Goal: Transaction & Acquisition: Purchase product/service

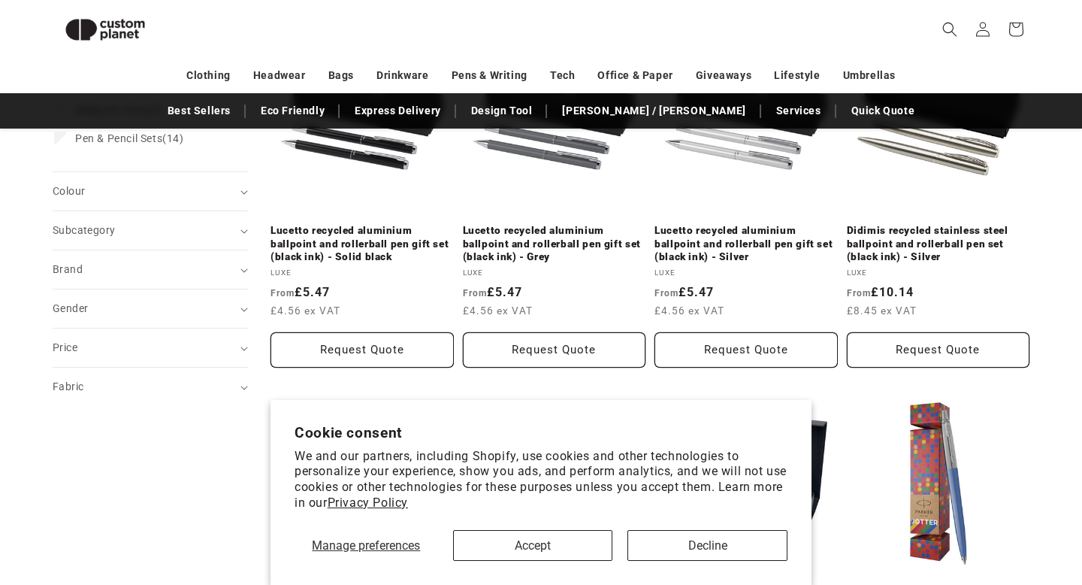
scroll to position [280, 0]
click at [552, 549] on button "Accept" at bounding box center [533, 545] width 160 height 31
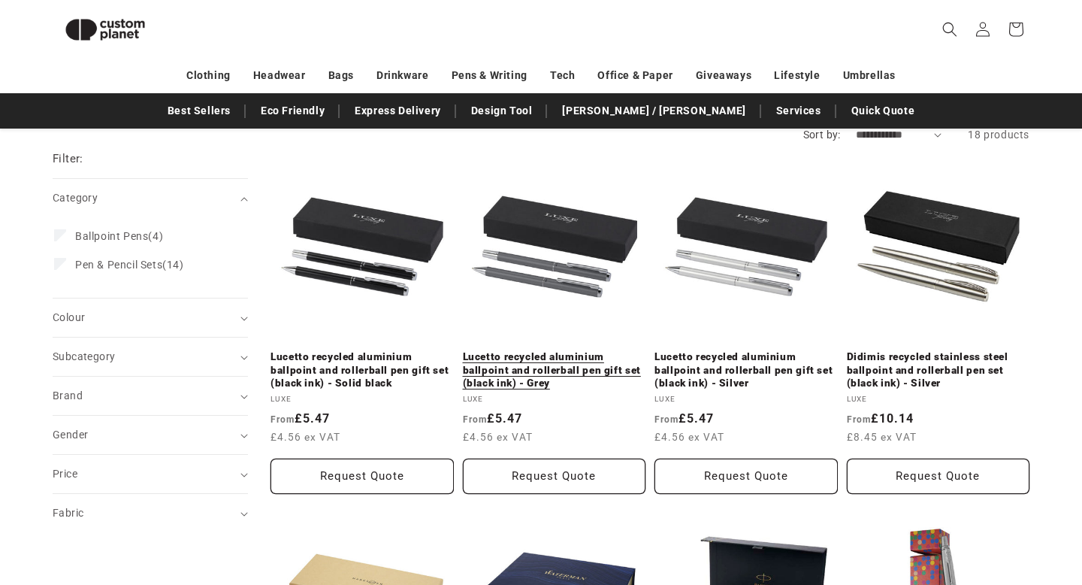
scroll to position [151, 0]
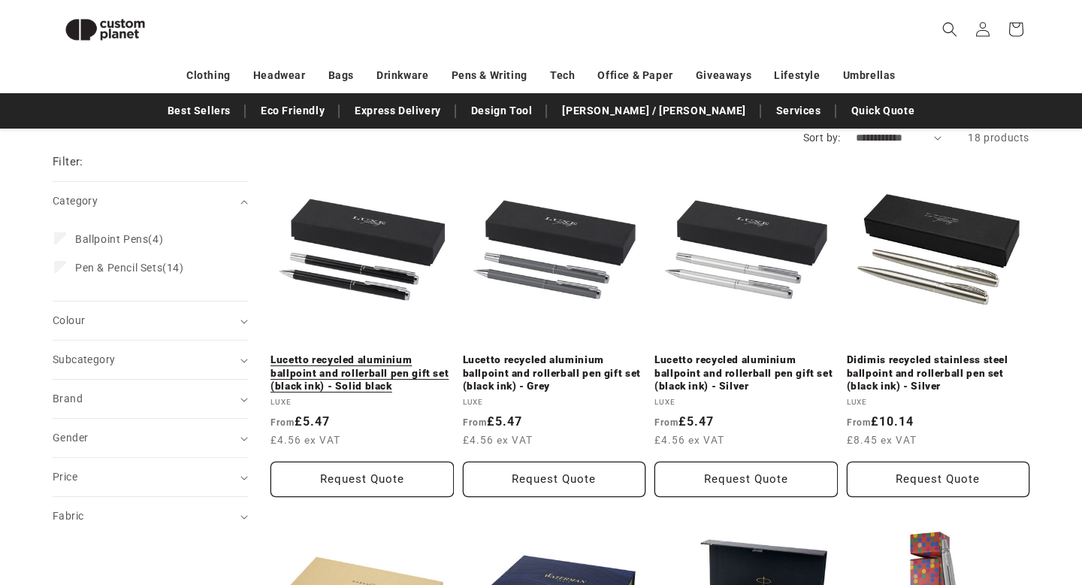
click at [362, 353] on link "Lucetto recycled aluminium ballpoint and rollerball pen gift set (black ink) - …" at bounding box center [362, 373] width 183 height 40
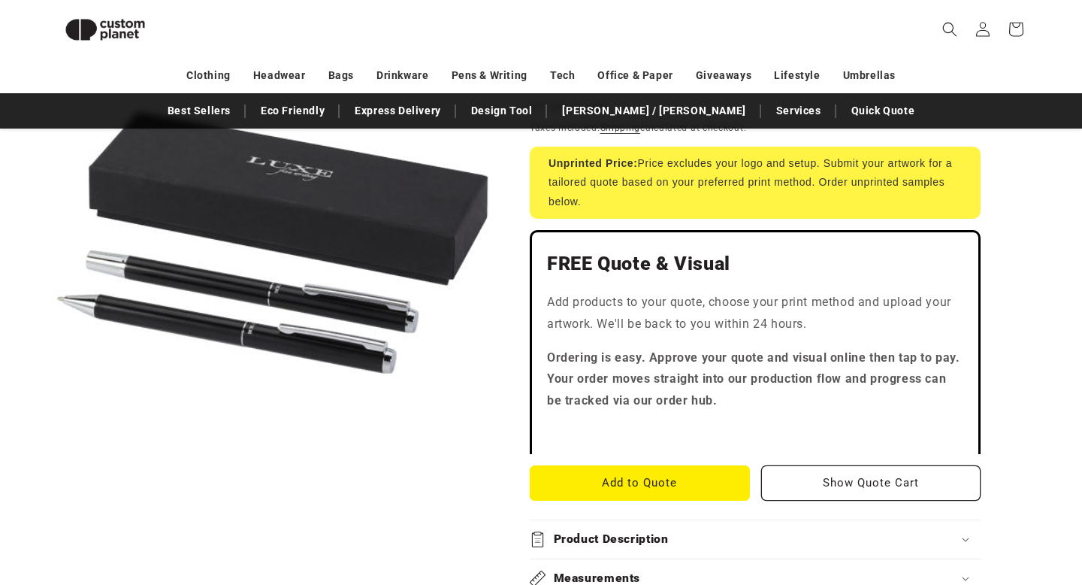
scroll to position [392, 0]
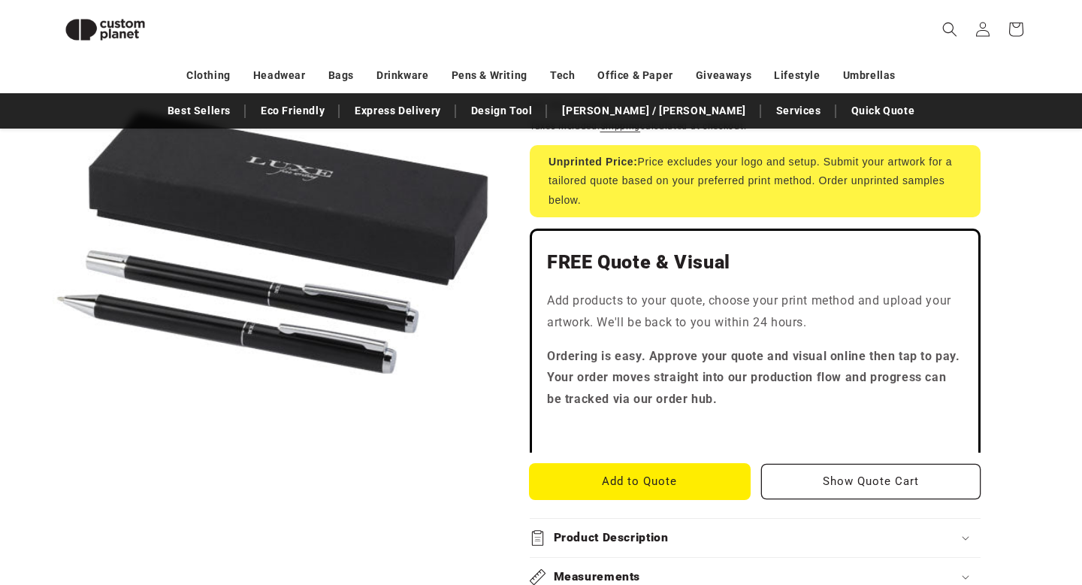
click at [681, 481] on button "Add to Quote" at bounding box center [640, 481] width 220 height 35
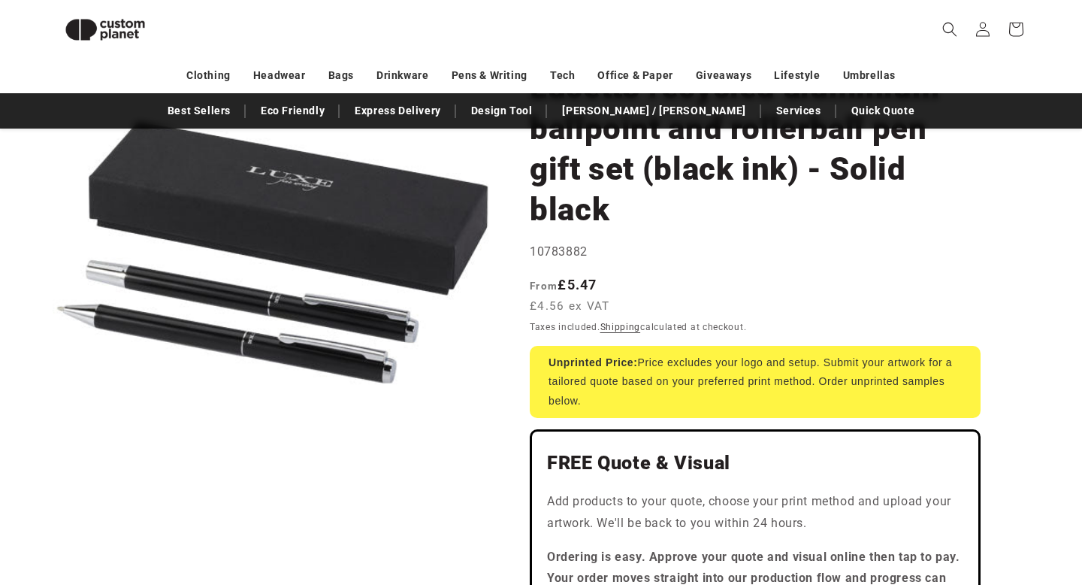
scroll to position [0, 0]
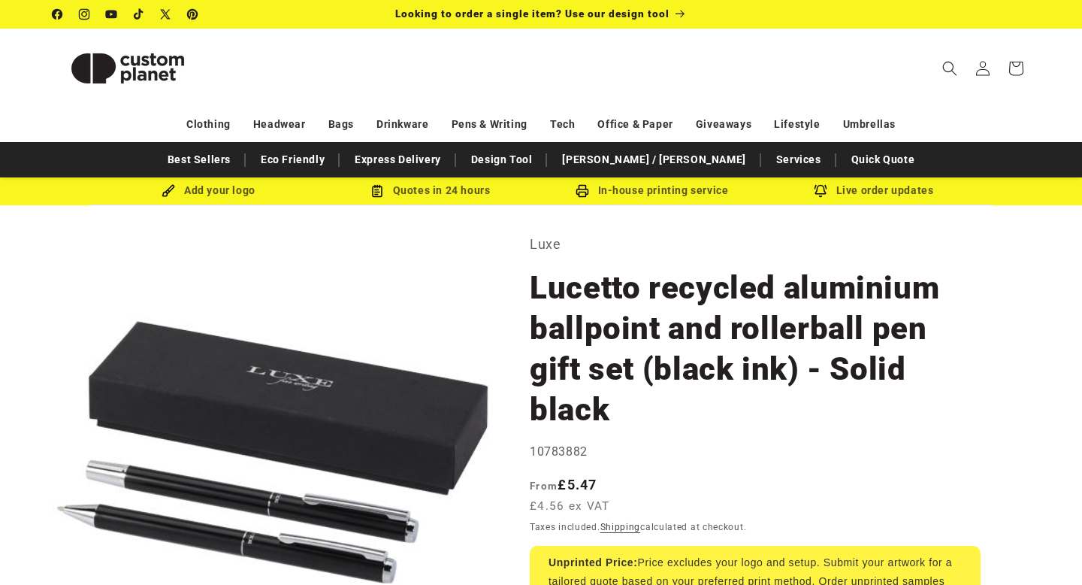
click at [212, 191] on div "Add your logo" at bounding box center [209, 190] width 222 height 19
click at [168, 192] on img at bounding box center [169, 191] width 14 height 14
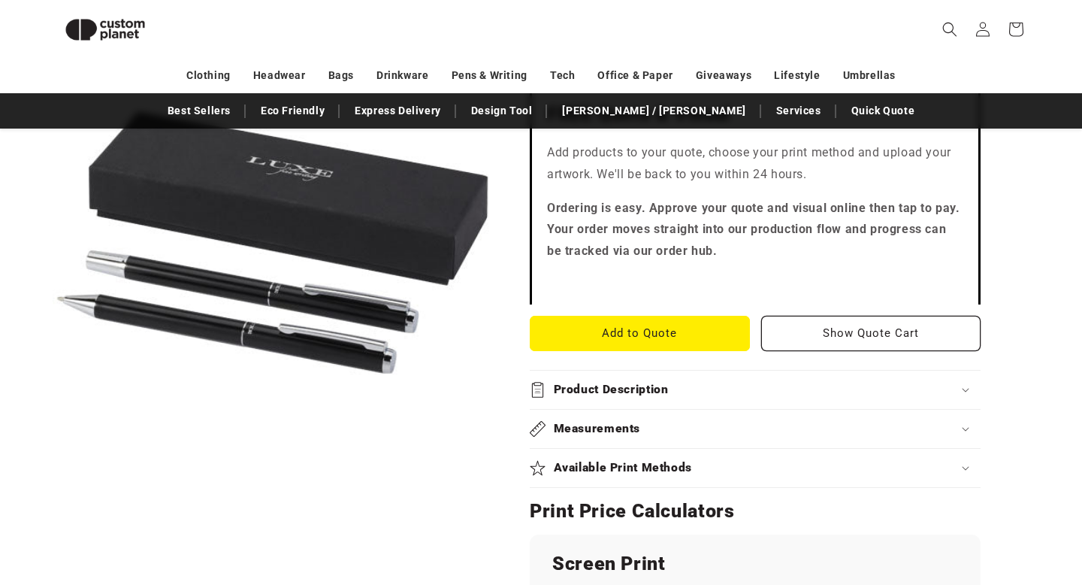
scroll to position [557, 0]
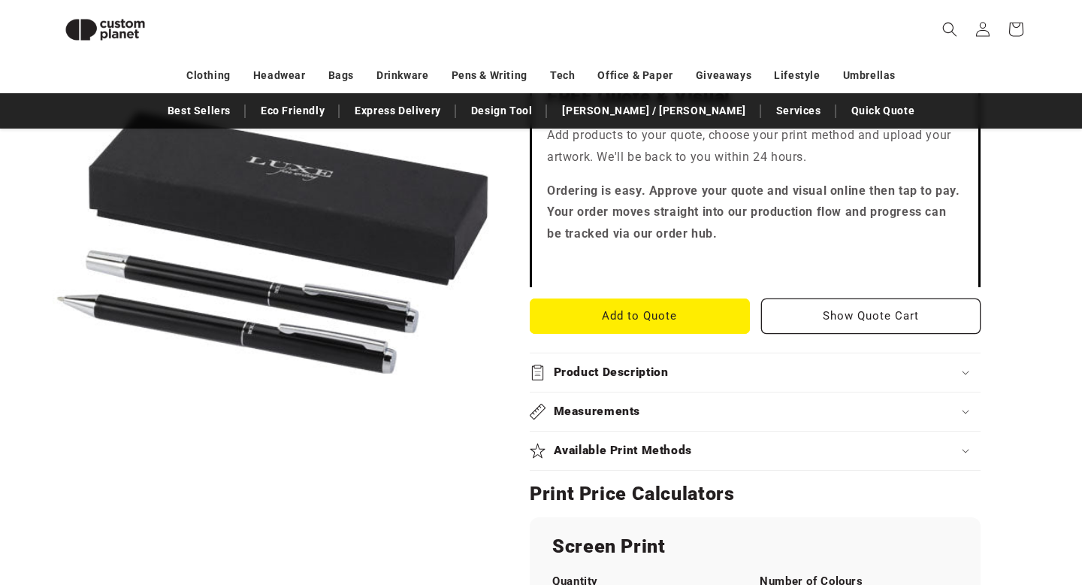
click at [606, 364] on h2 "Product Description" at bounding box center [611, 372] width 115 height 16
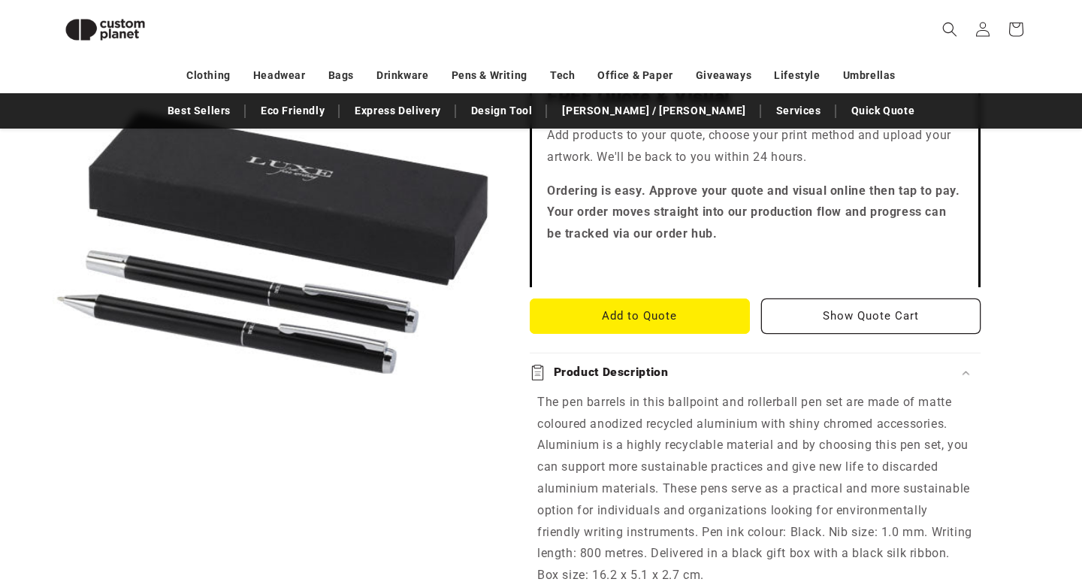
click at [606, 369] on h2 "Product Description" at bounding box center [611, 372] width 115 height 16
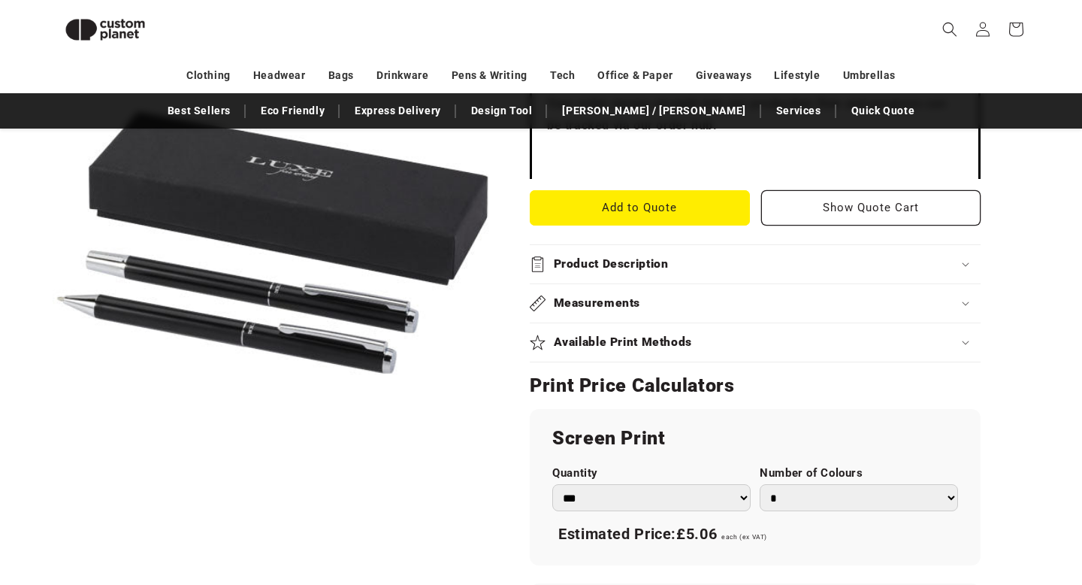
scroll to position [666, 0]
click at [611, 349] on summary "Available Print Methods" at bounding box center [755, 341] width 451 height 38
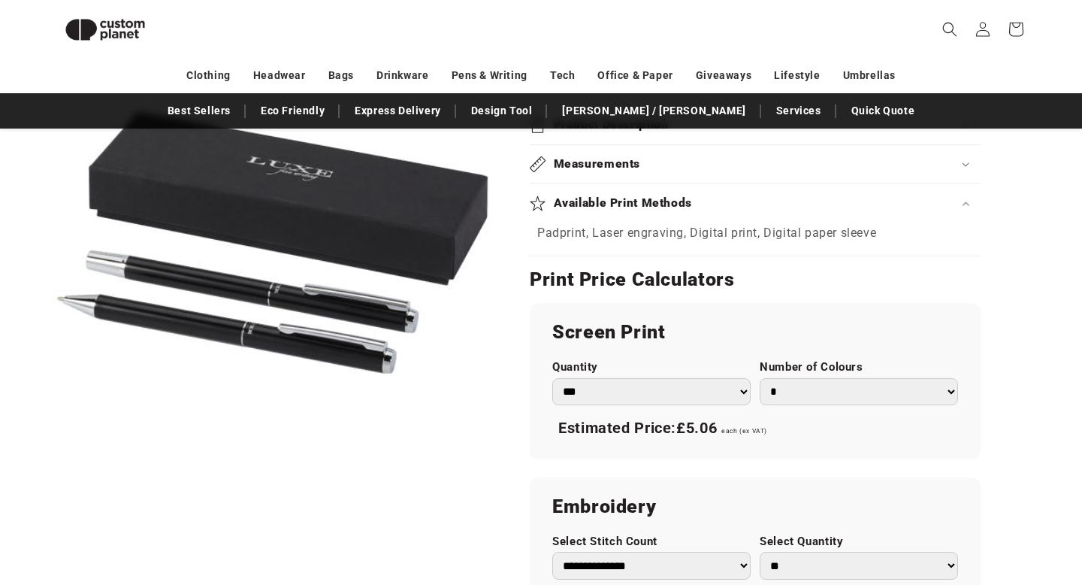
scroll to position [811, 0]
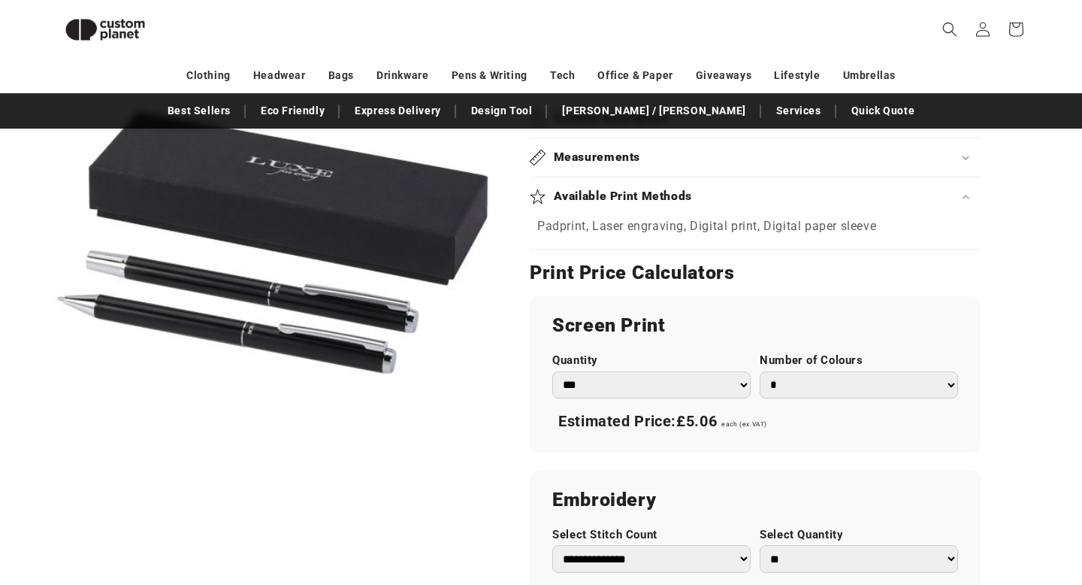
click at [628, 162] on h2 "Measurements" at bounding box center [597, 158] width 87 height 16
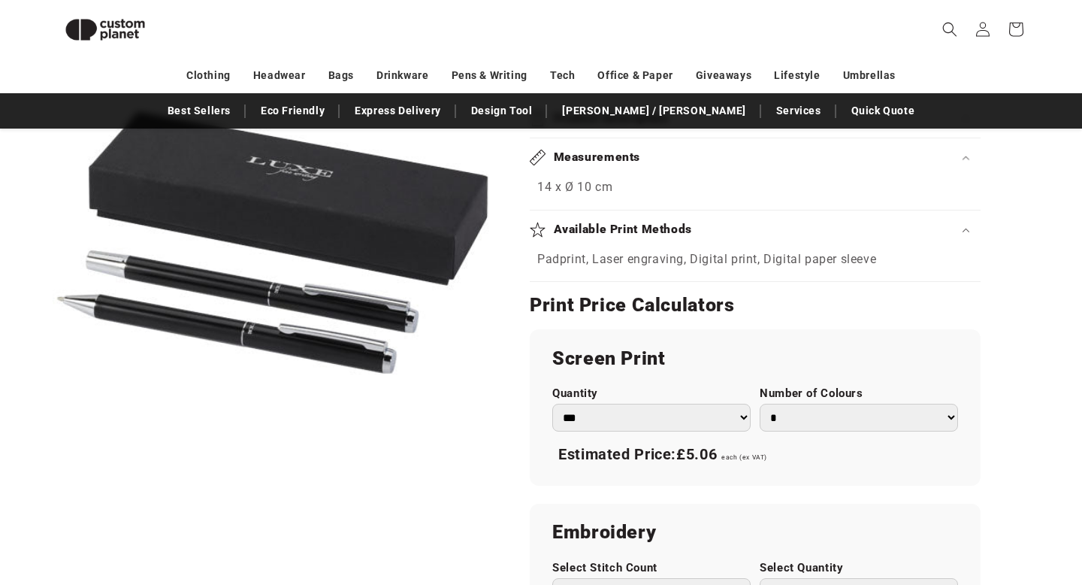
click at [628, 162] on h2 "Measurements" at bounding box center [597, 158] width 87 height 16
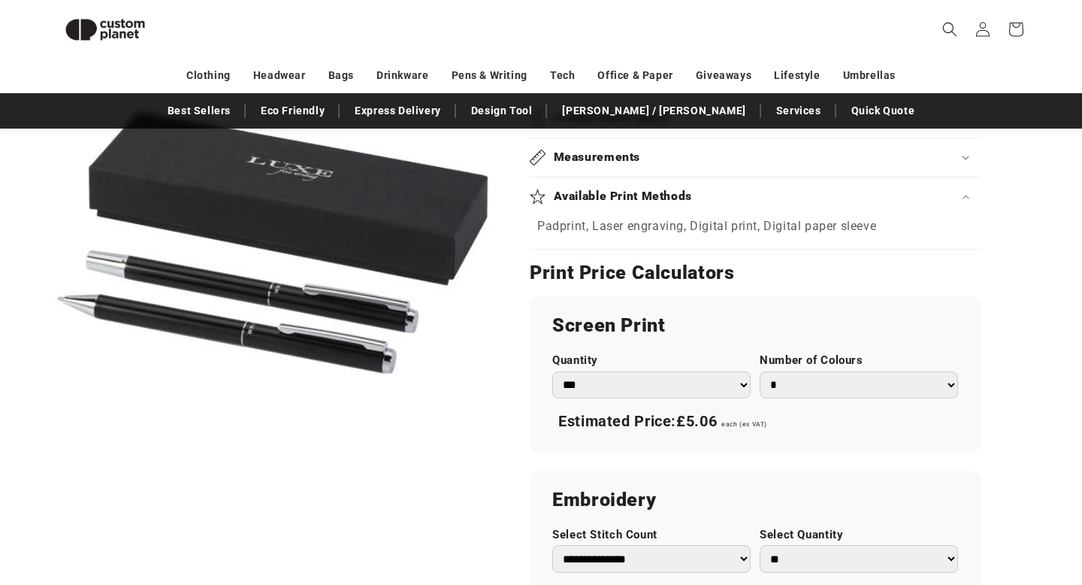
click at [625, 192] on h2 "Available Print Methods" at bounding box center [623, 197] width 139 height 16
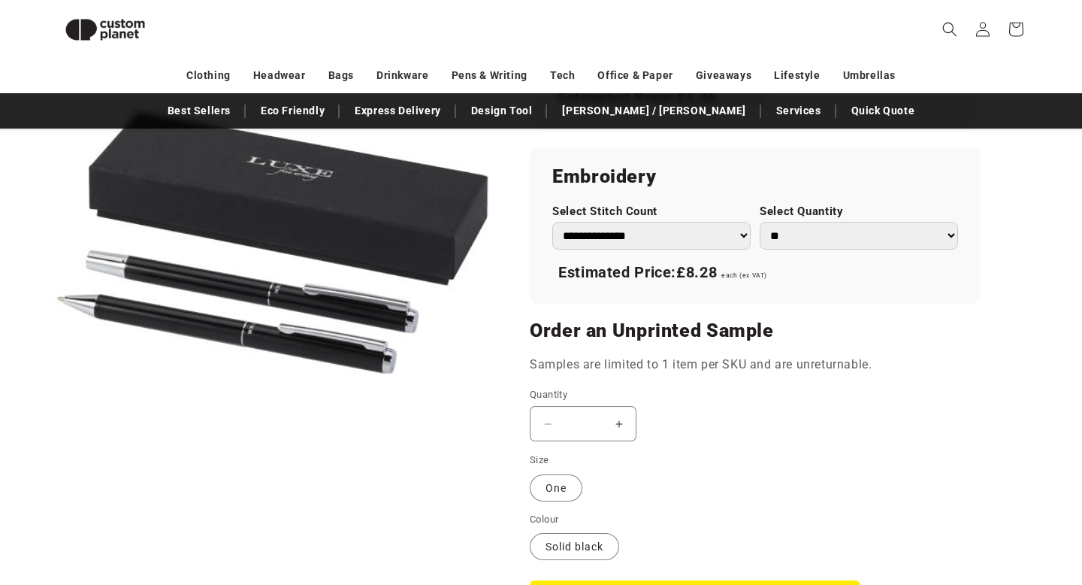
scroll to position [1148, 0]
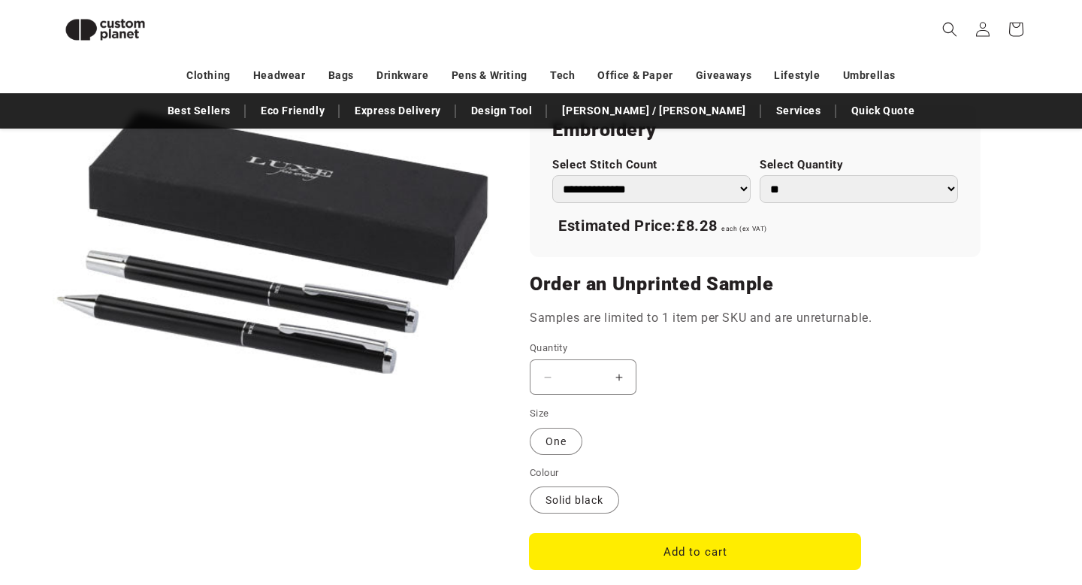
click at [621, 551] on button "Add to cart" at bounding box center [695, 551] width 331 height 35
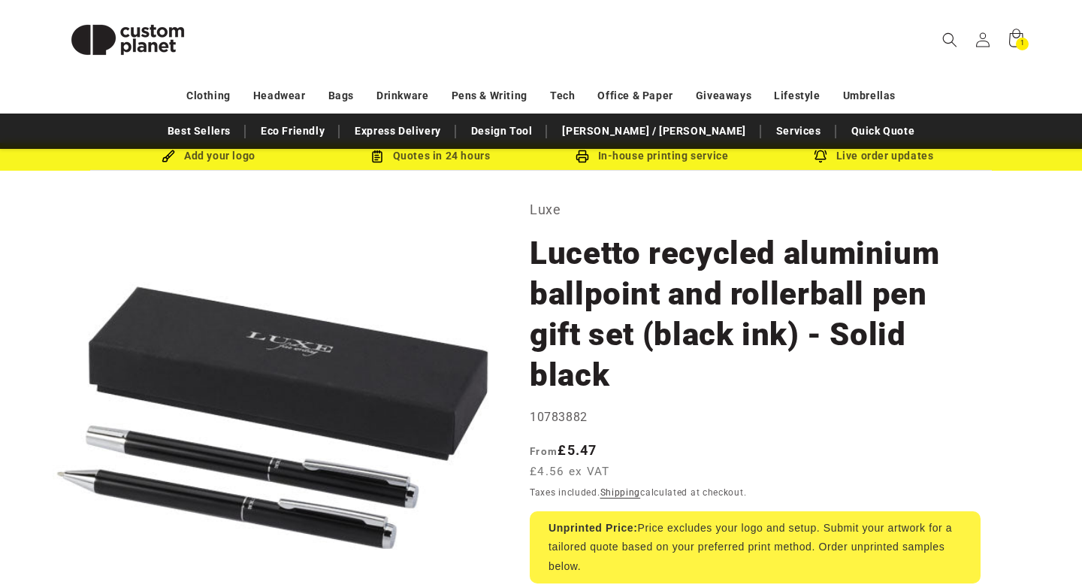
scroll to position [0, 0]
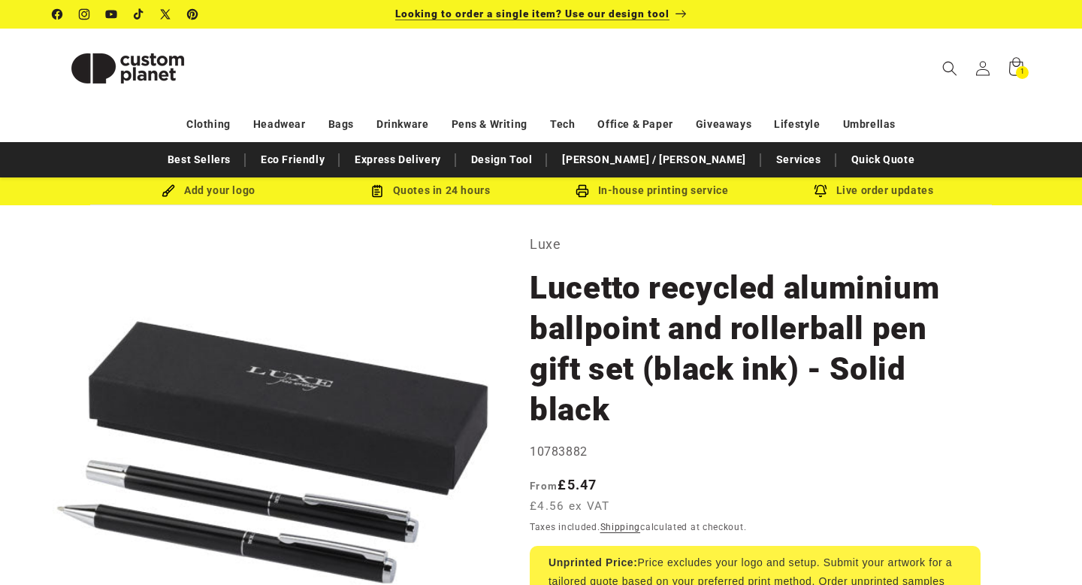
click at [646, 13] on span "Looking to order a single item? Use our design tool" at bounding box center [532, 14] width 274 height 12
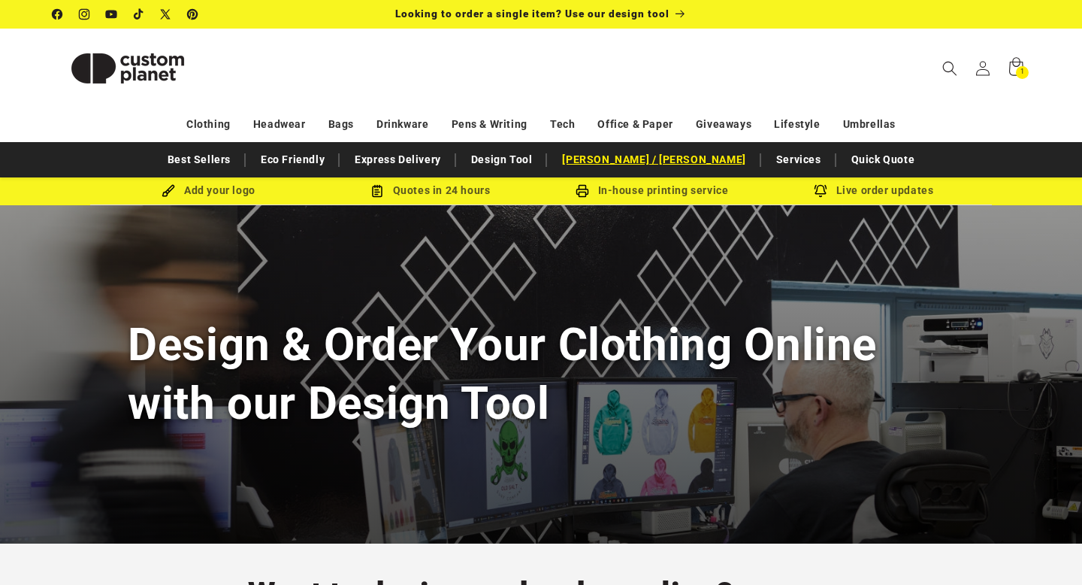
click at [649, 162] on link "[PERSON_NAME] / [PERSON_NAME]" at bounding box center [654, 160] width 198 height 26
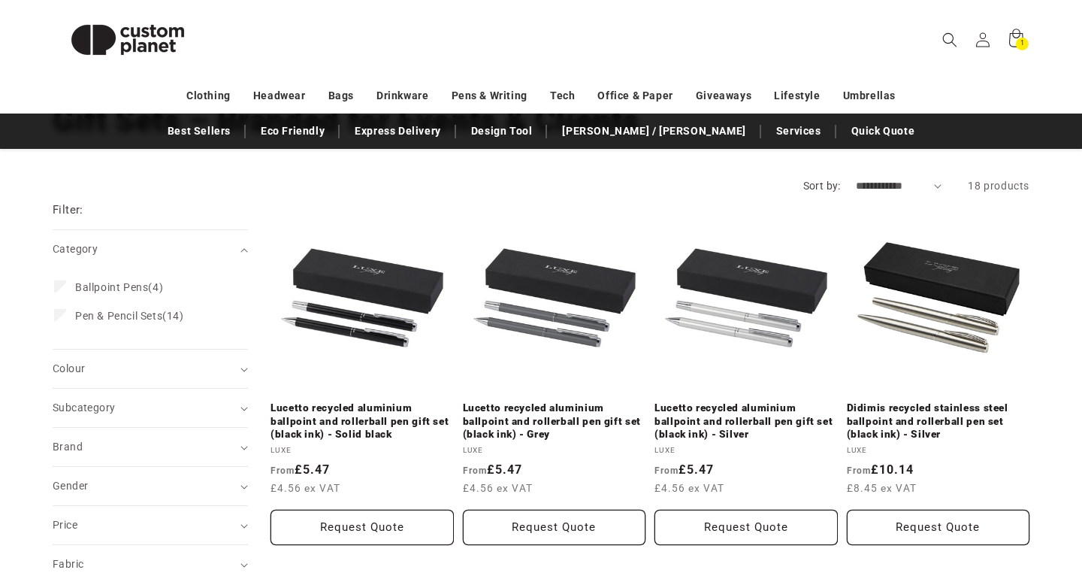
scroll to position [135, 0]
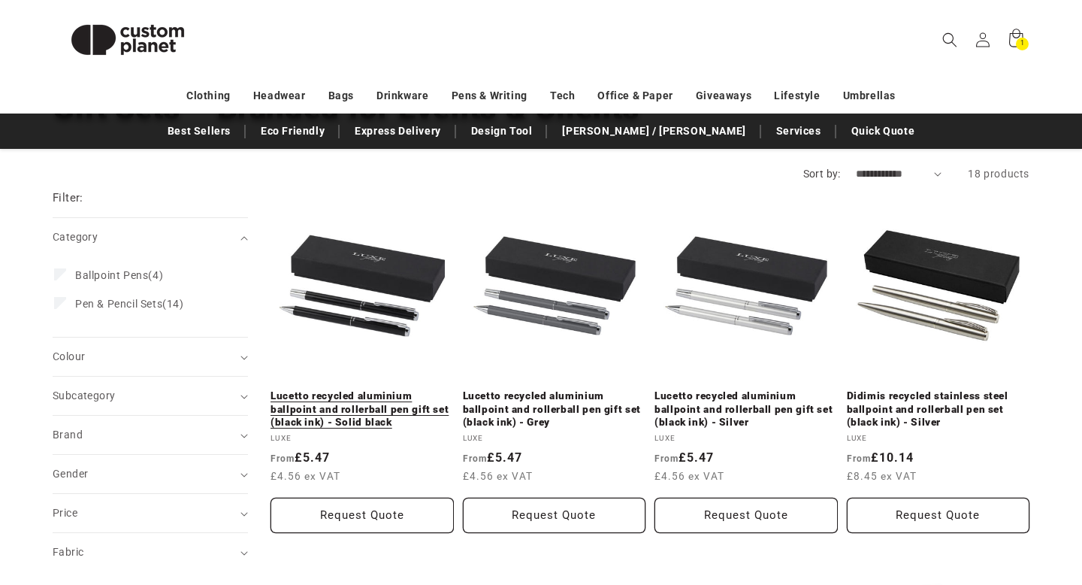
click at [343, 412] on link "Lucetto recycled aluminium ballpoint and rollerball pen gift set (black ink) - …" at bounding box center [362, 409] width 183 height 40
click at [325, 519] on button "Request Quote" at bounding box center [362, 514] width 183 height 35
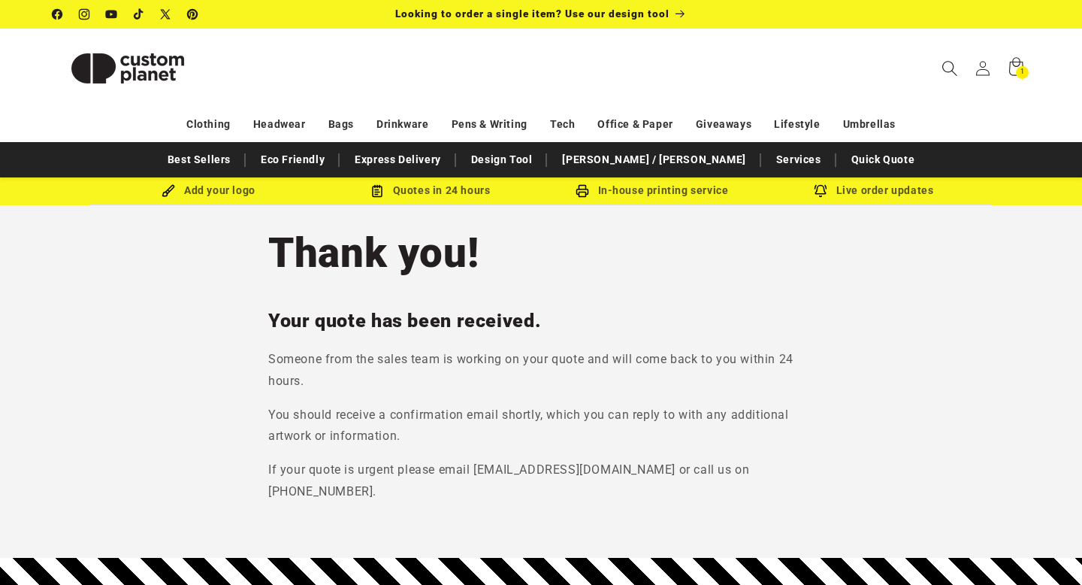
click at [945, 68] on icon "Search" at bounding box center [950, 68] width 16 height 16
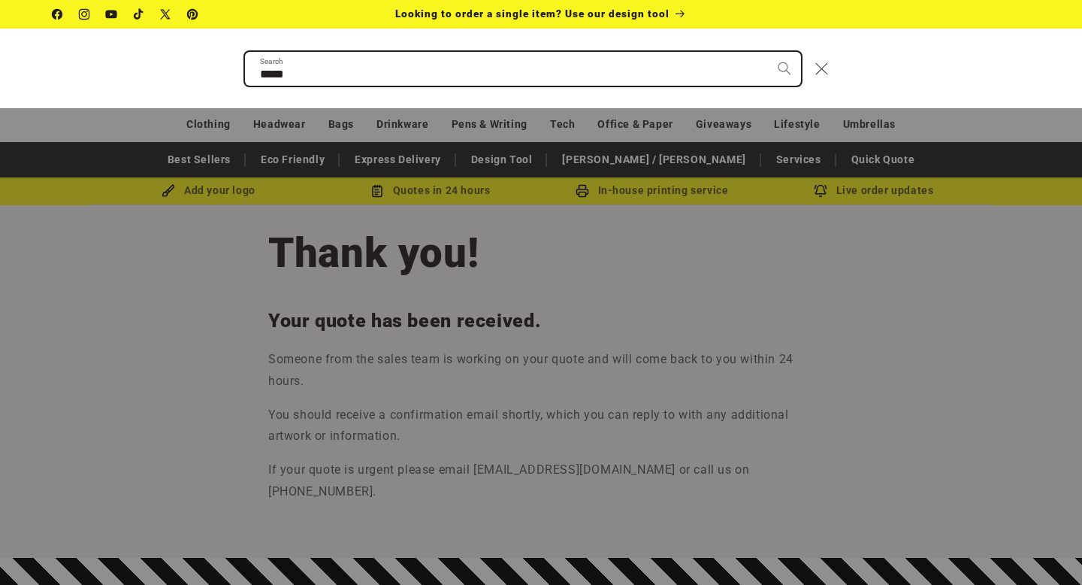
type input "*****"
click at [768, 52] on button "Search" at bounding box center [784, 68] width 33 height 33
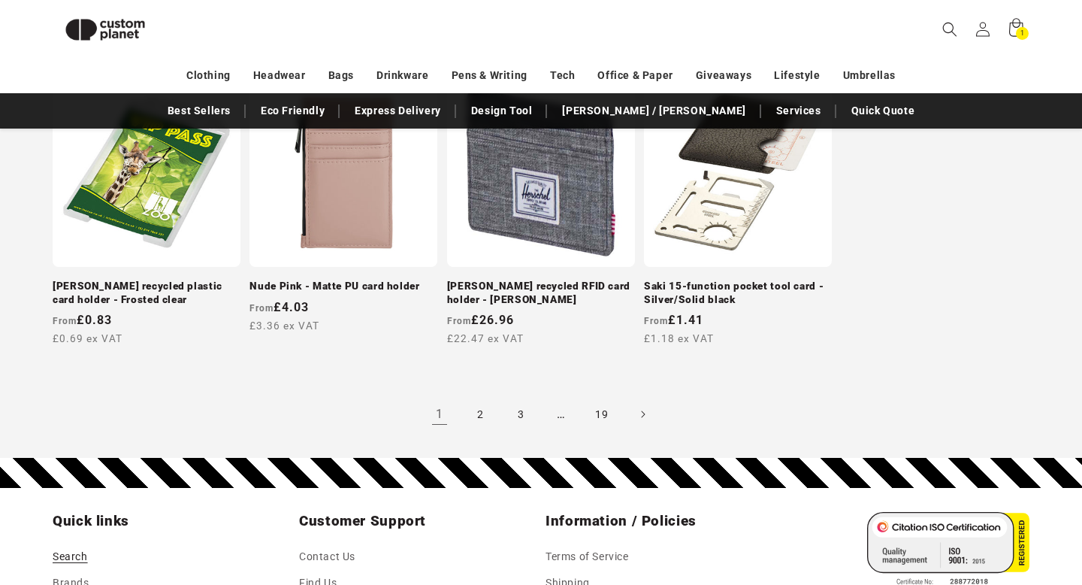
scroll to position [1505, 0]
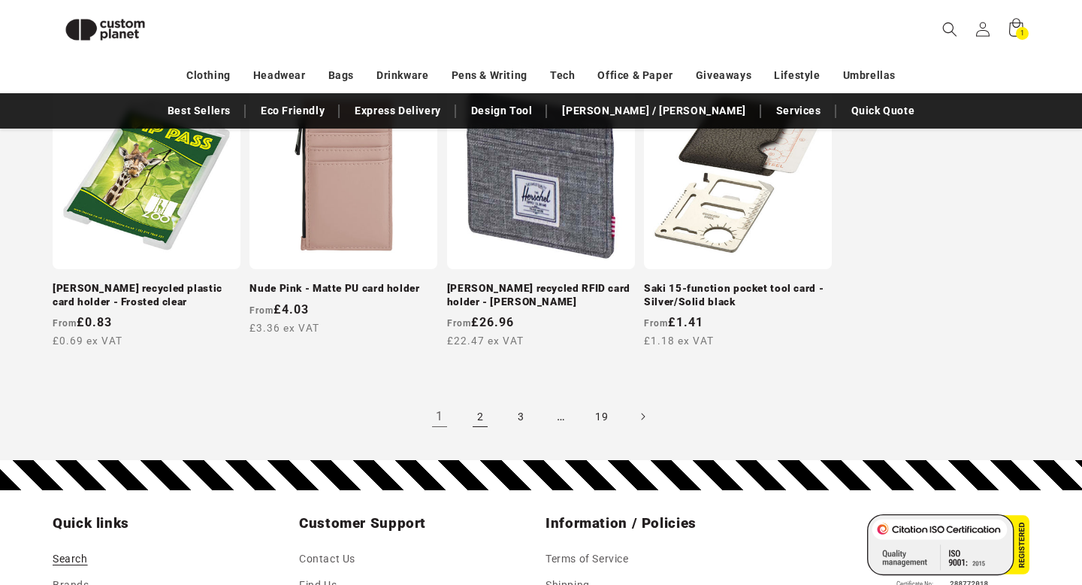
click at [482, 412] on link "2" at bounding box center [480, 416] width 33 height 33
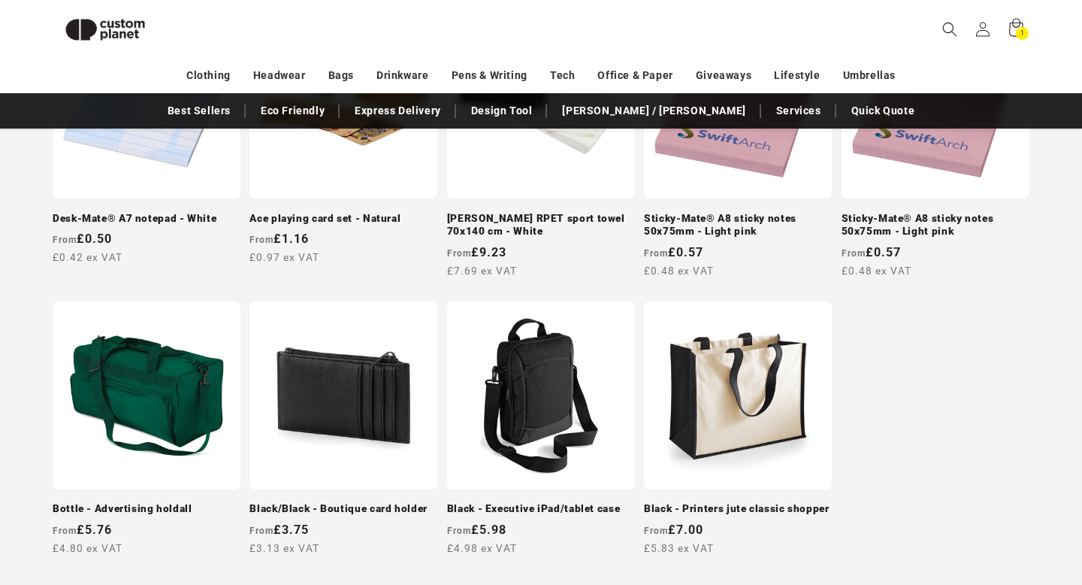
scroll to position [1471, 0]
